Goal: Task Accomplishment & Management: Manage account settings

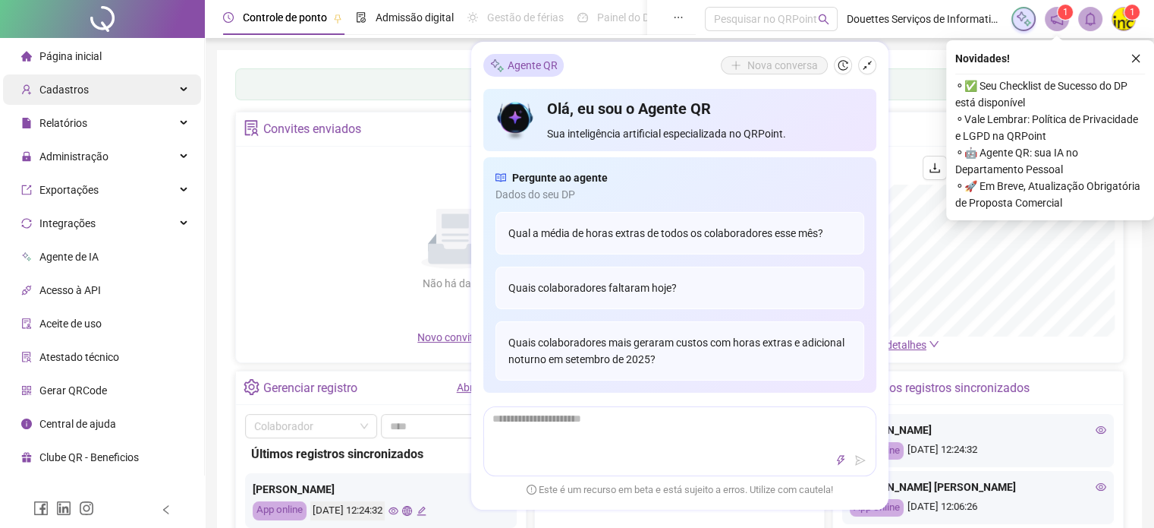
click at [146, 93] on div "Cadastros" at bounding box center [102, 89] width 198 height 30
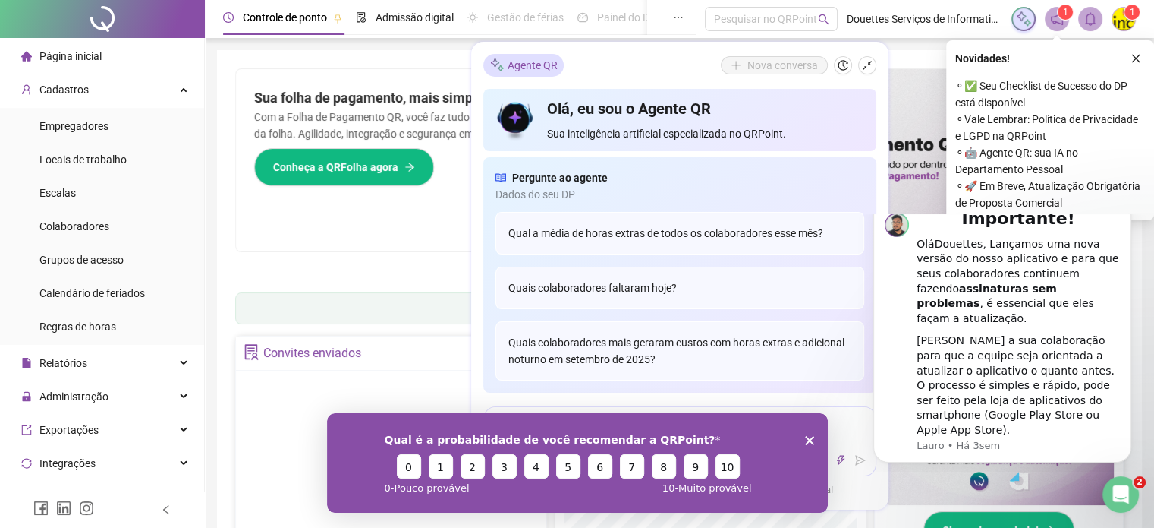
click at [1140, 55] on icon "close" at bounding box center [1136, 58] width 11 height 11
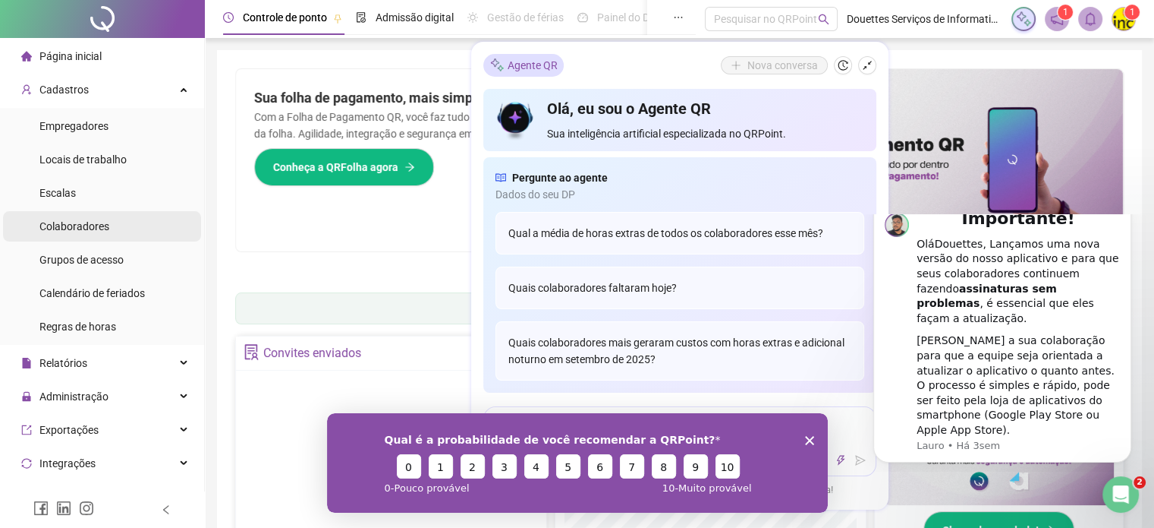
click at [124, 235] on li "Colaboradores" at bounding box center [102, 226] width 198 height 30
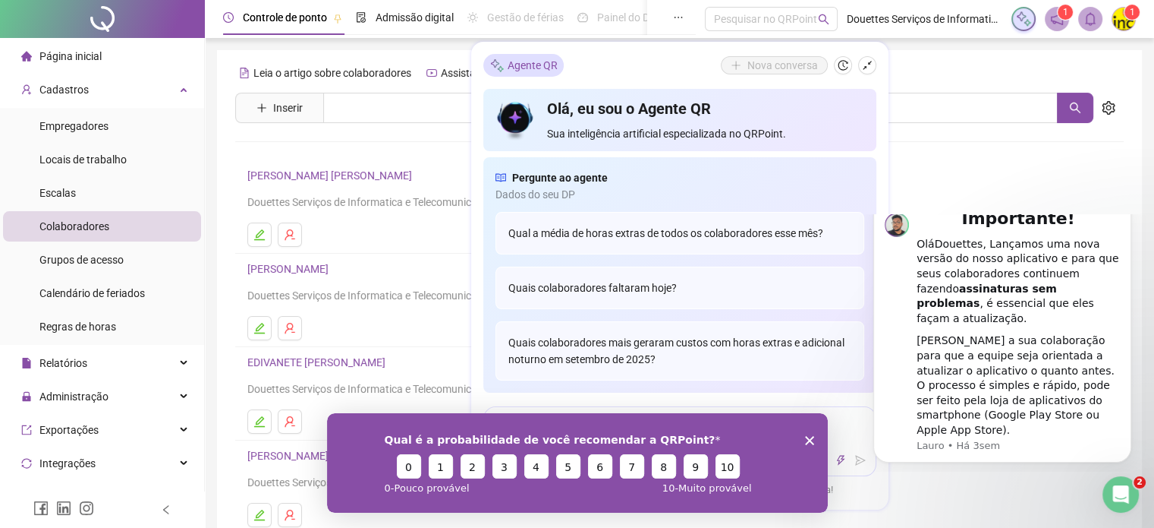
click at [814, 443] on div "Qual é a probabilidade de você recomendar a QRPoint? 0 1 2 3 4 5 6 7 8 9 10 0 -…" at bounding box center [576, 461] width 501 height 99
click at [809, 439] on icon "Encerrar pesquisa" at bounding box center [809, 439] width 9 height 9
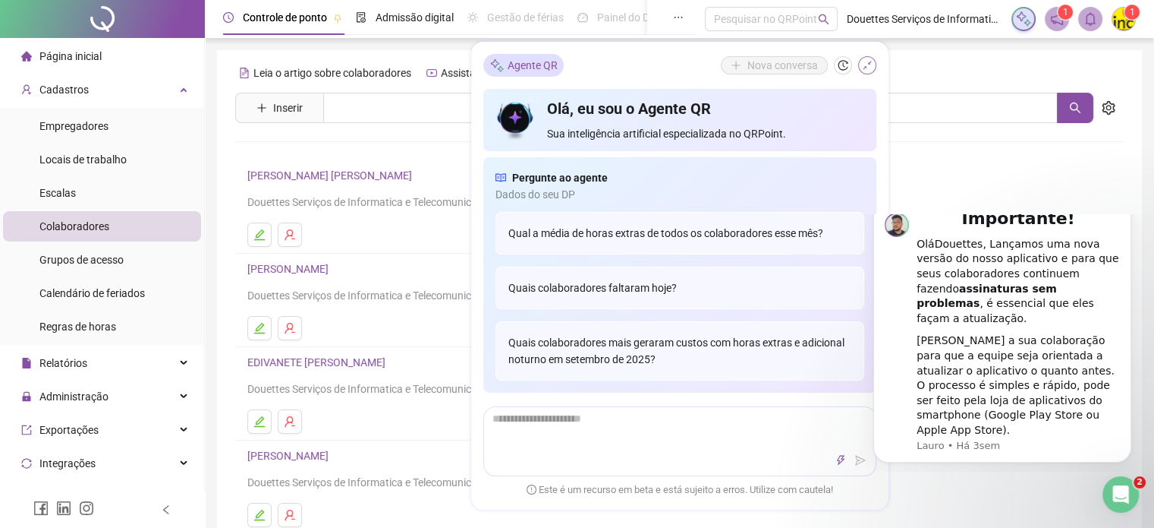
click at [865, 60] on button "button" at bounding box center [867, 65] width 18 height 18
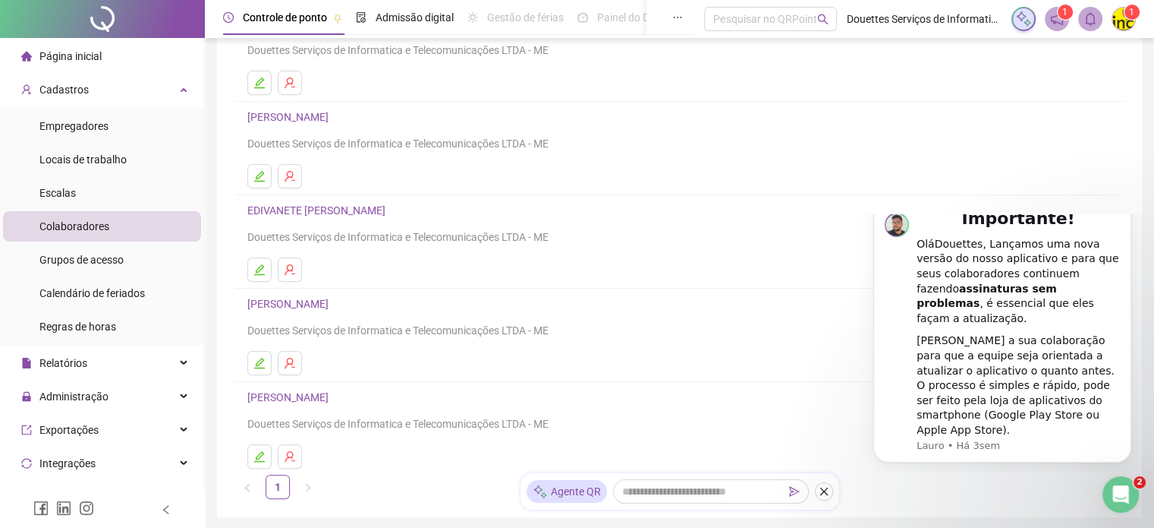
scroll to position [228, 0]
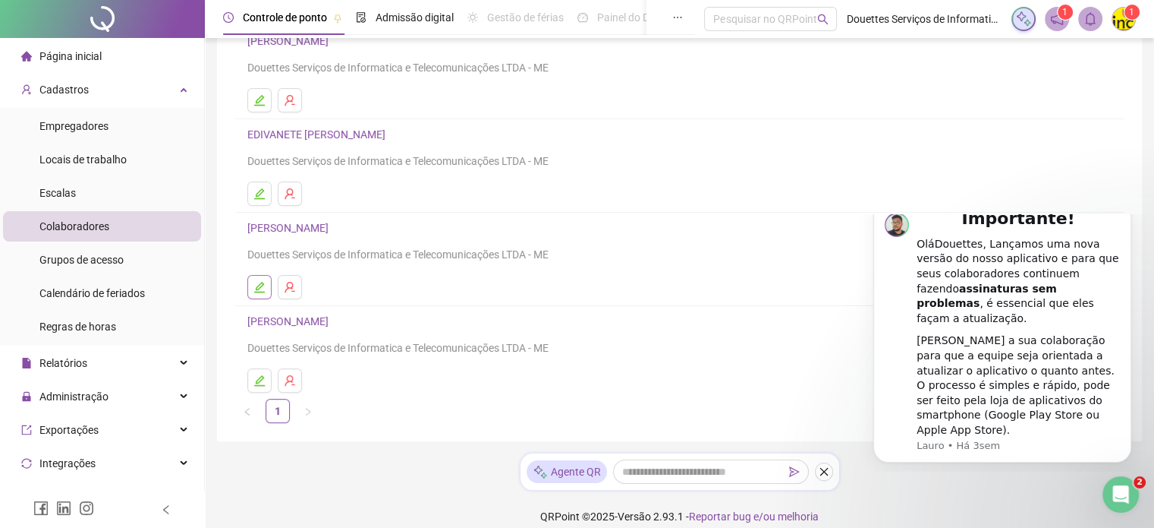
click at [261, 291] on icon "edit" at bounding box center [259, 287] width 11 height 11
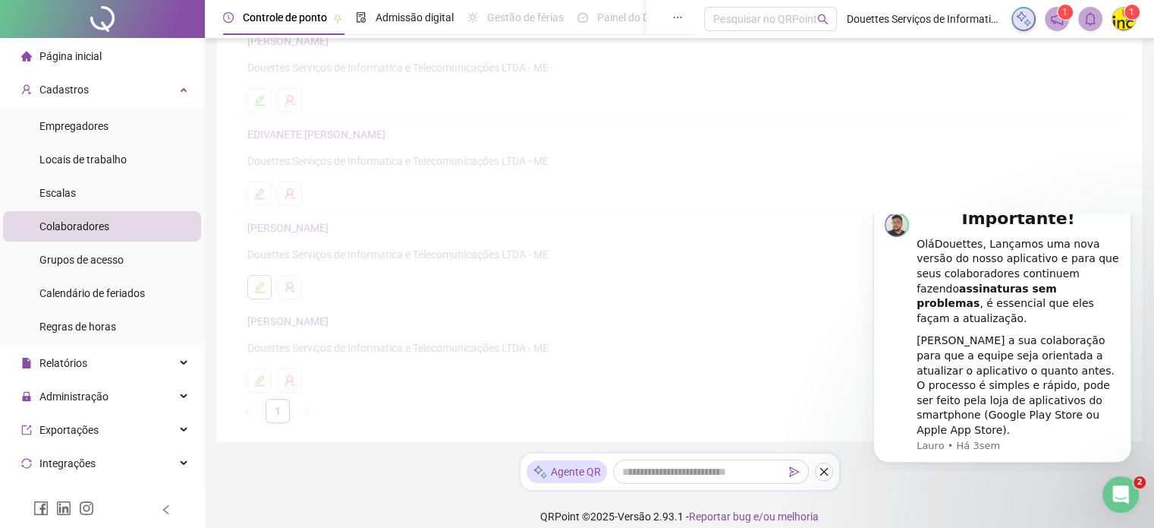
scroll to position [235, 0]
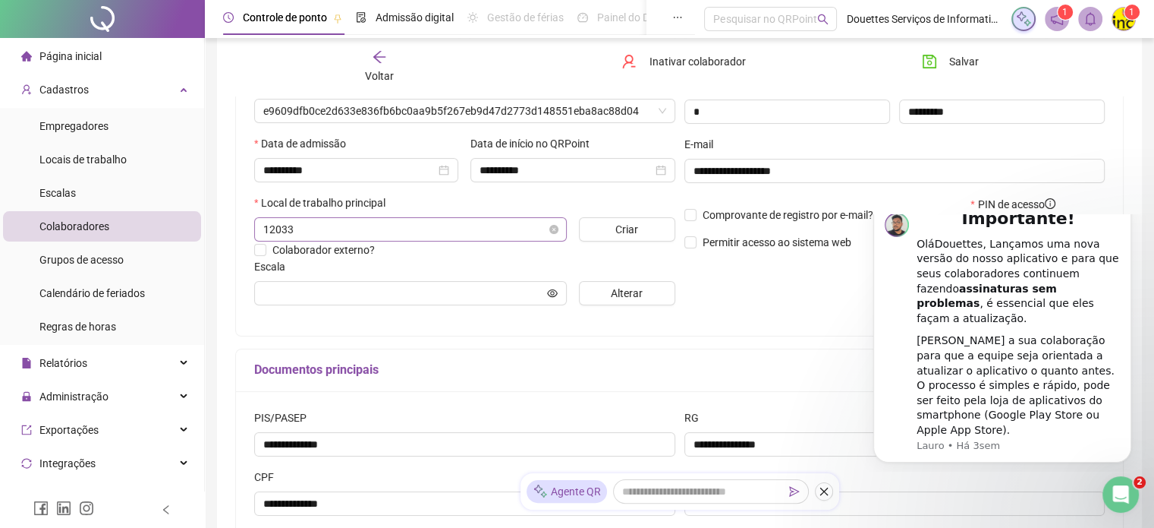
type input "**********"
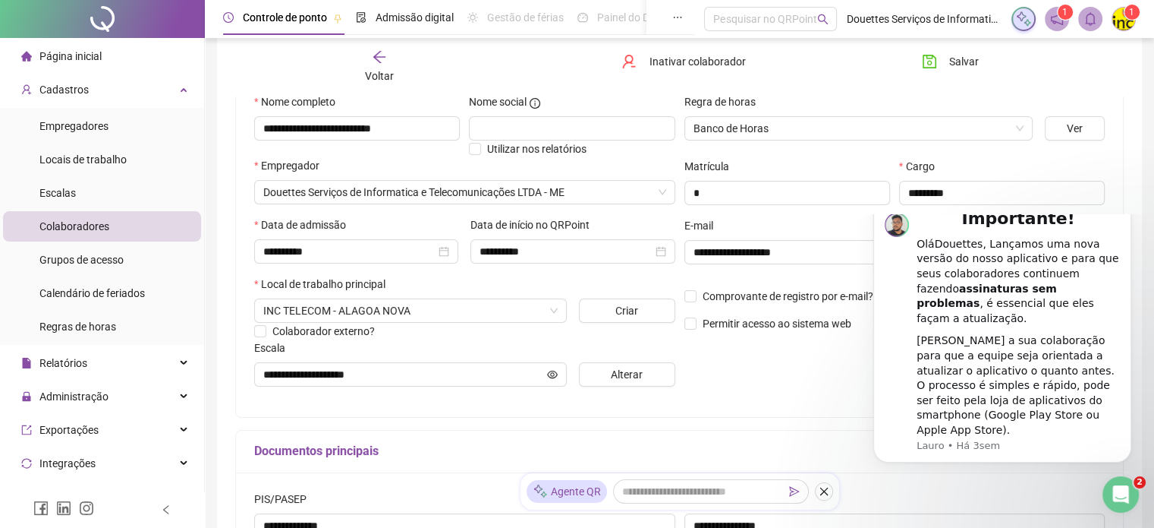
scroll to position [146, 0]
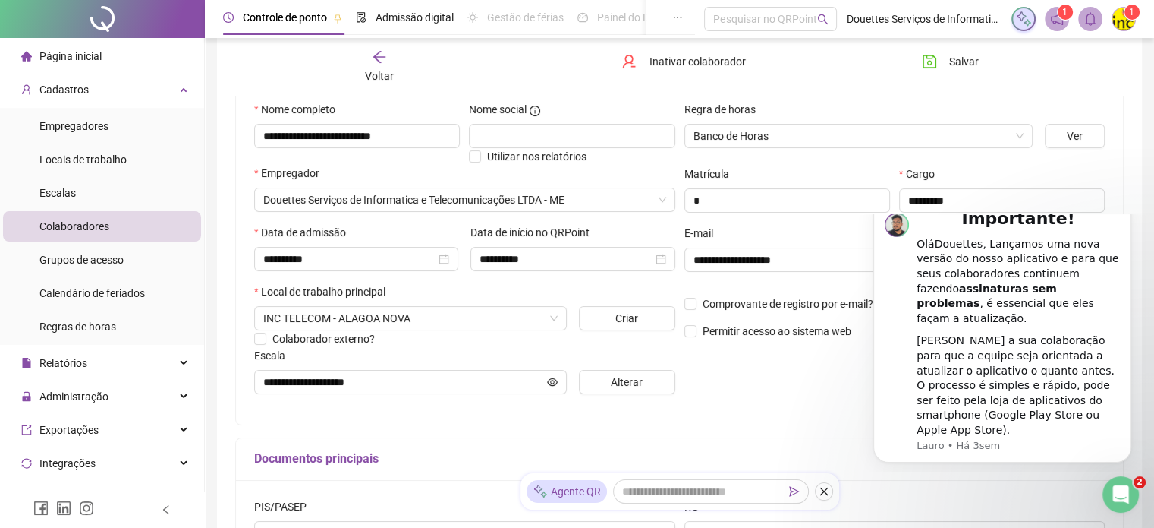
drag, startPoint x: 1132, startPoint y: 227, endPoint x: 1133, endPoint y: 324, distance: 97.2
click at [1133, 211] on button "Dismiss notification" at bounding box center [1128, 203] width 16 height 16
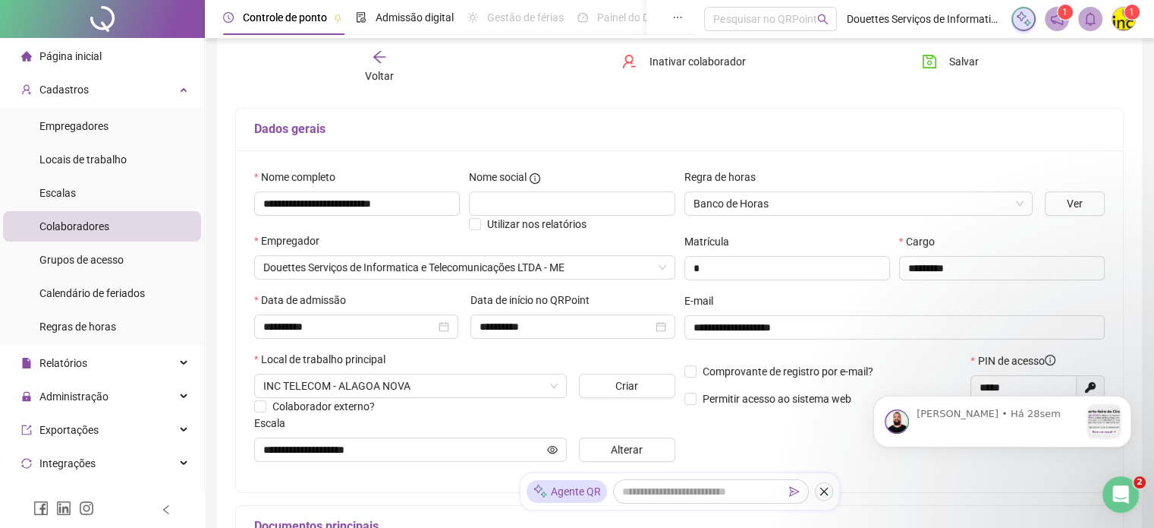
scroll to position [0, 0]
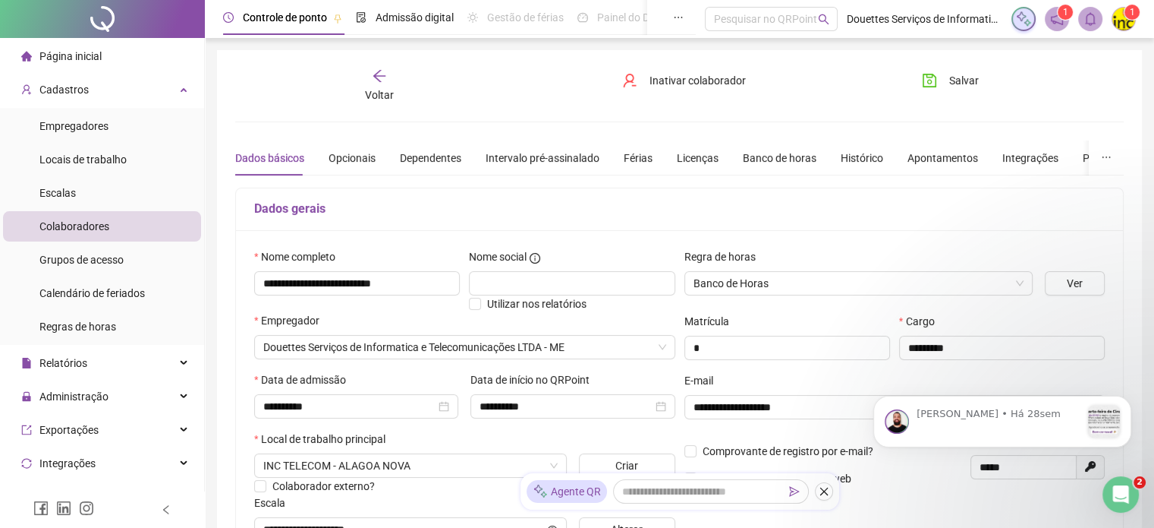
click at [124, 57] on li "Página inicial" at bounding box center [102, 56] width 198 height 30
